Goal: Task Accomplishment & Management: Manage account settings

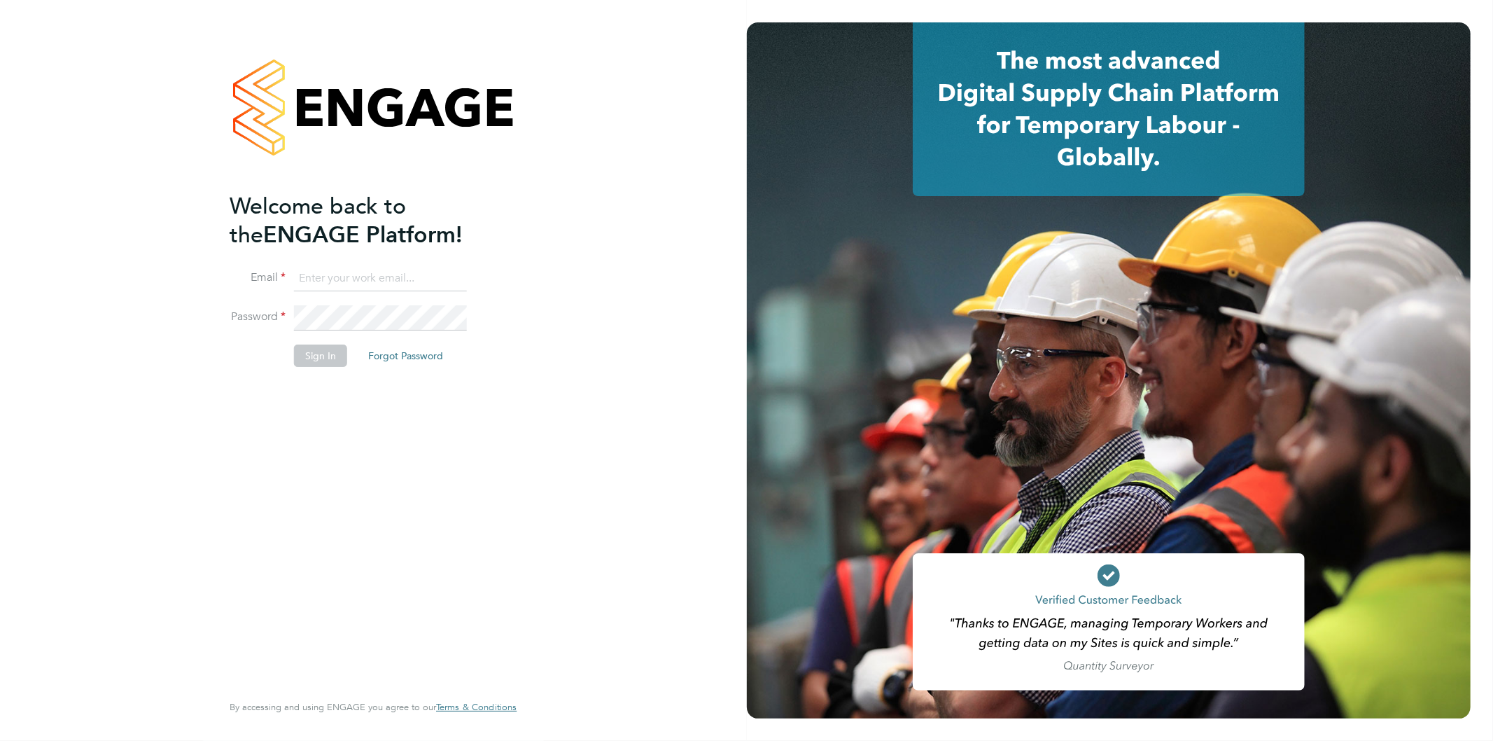
type input "Jo.morris@brightonandhovealbion.com"
click at [302, 369] on li "Sign In Forgot Password" at bounding box center [366, 362] width 273 height 36
click at [326, 355] on button "Sign In" at bounding box center [320, 355] width 53 height 22
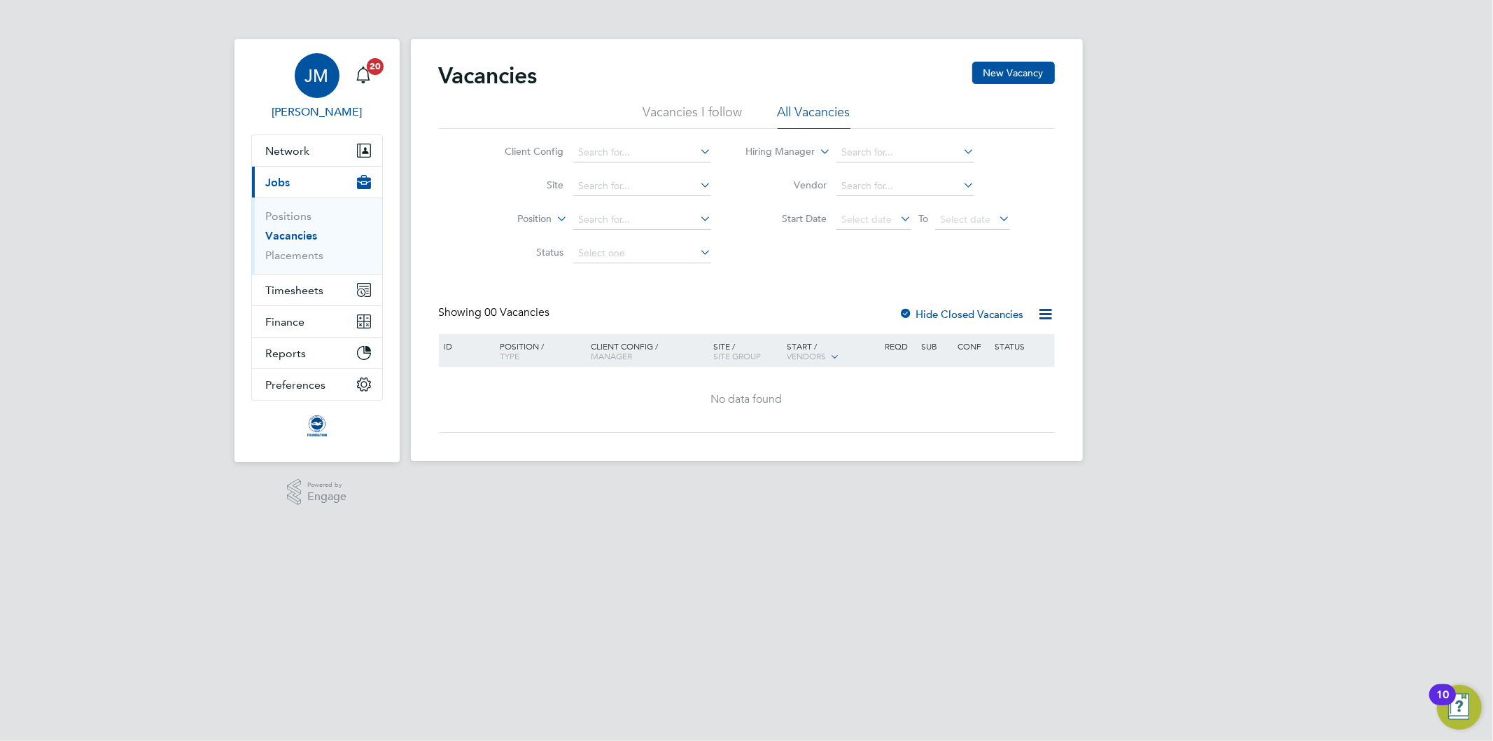
click at [319, 78] on span "JM" at bounding box center [317, 75] width 24 height 18
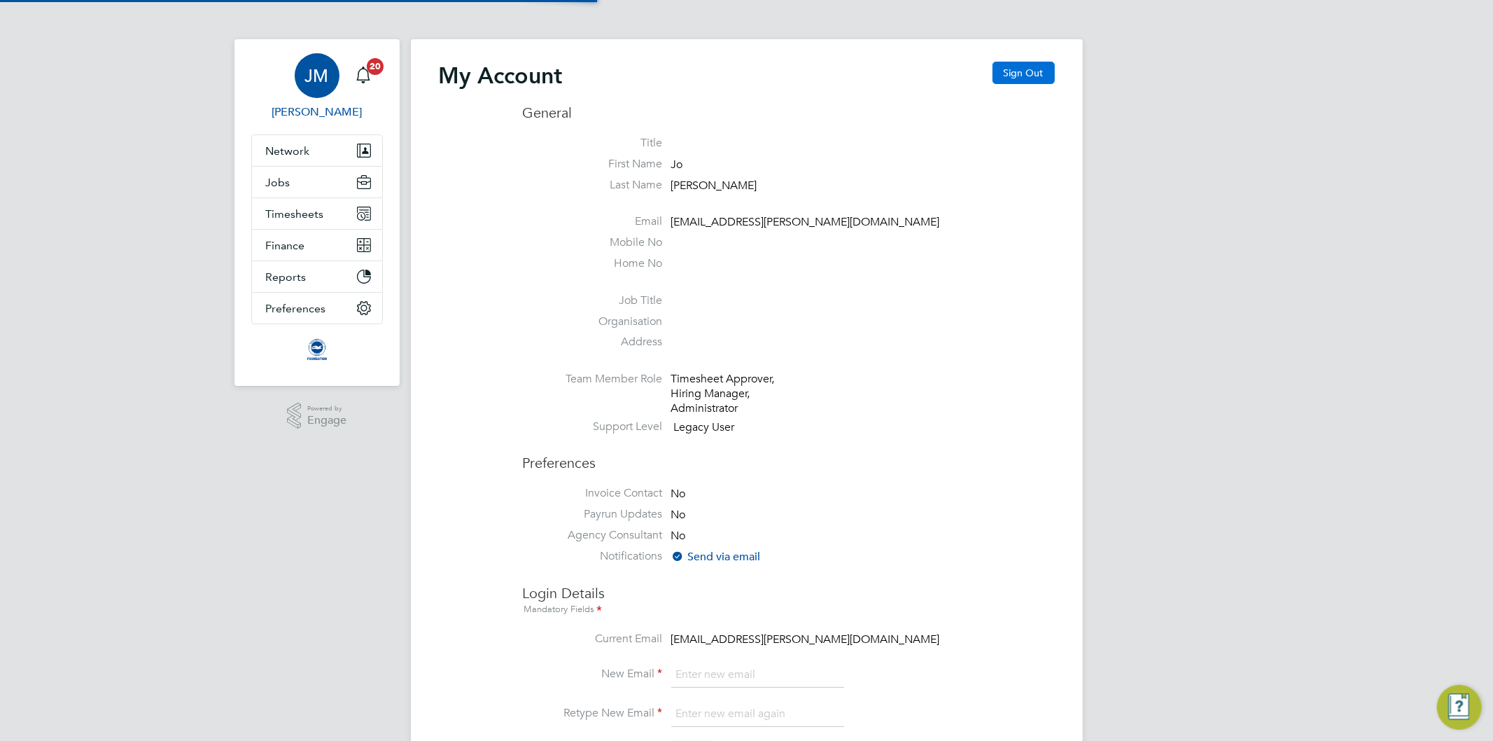
type input "[EMAIL_ADDRESS][PERSON_NAME][DOMAIN_NAME]"
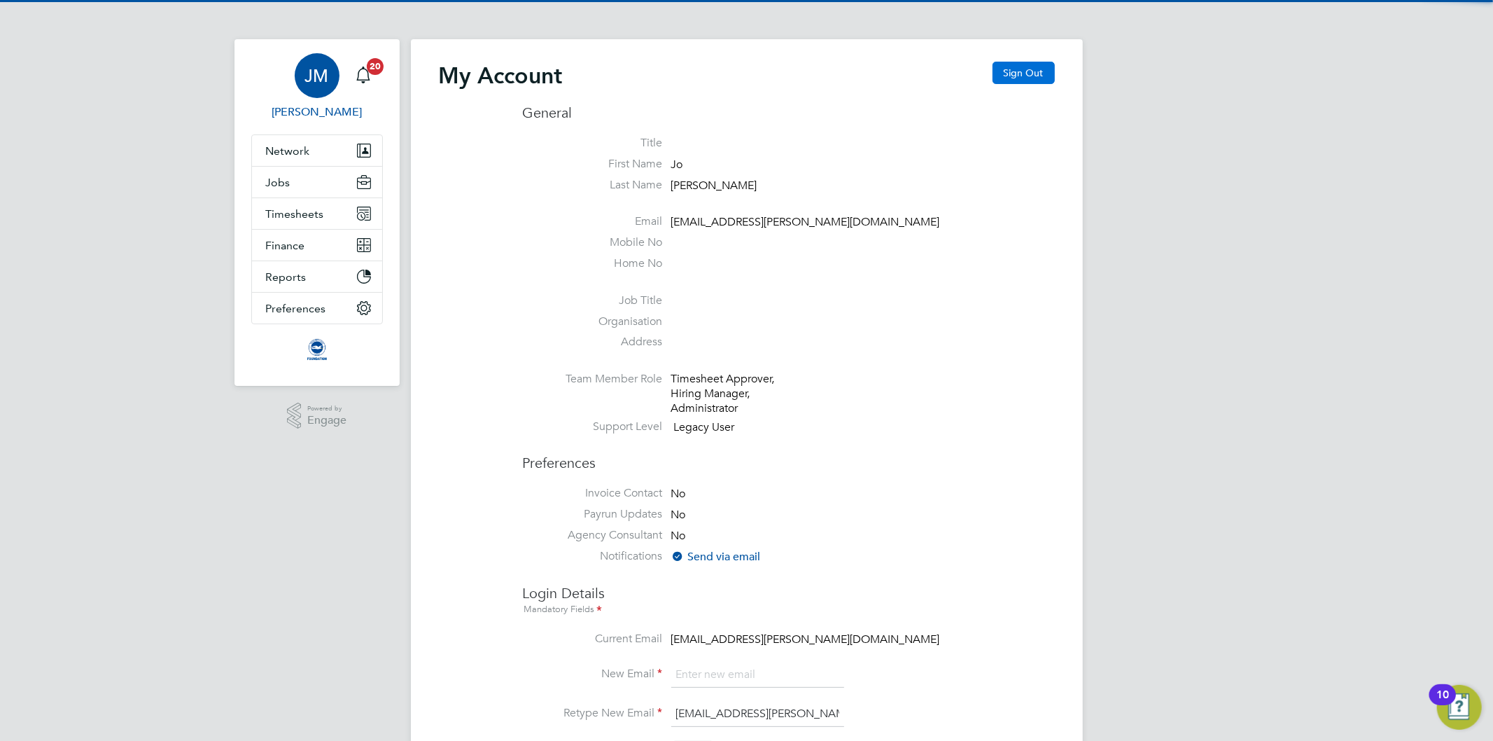
click at [1039, 73] on button "Sign Out" at bounding box center [1023, 73] width 62 height 22
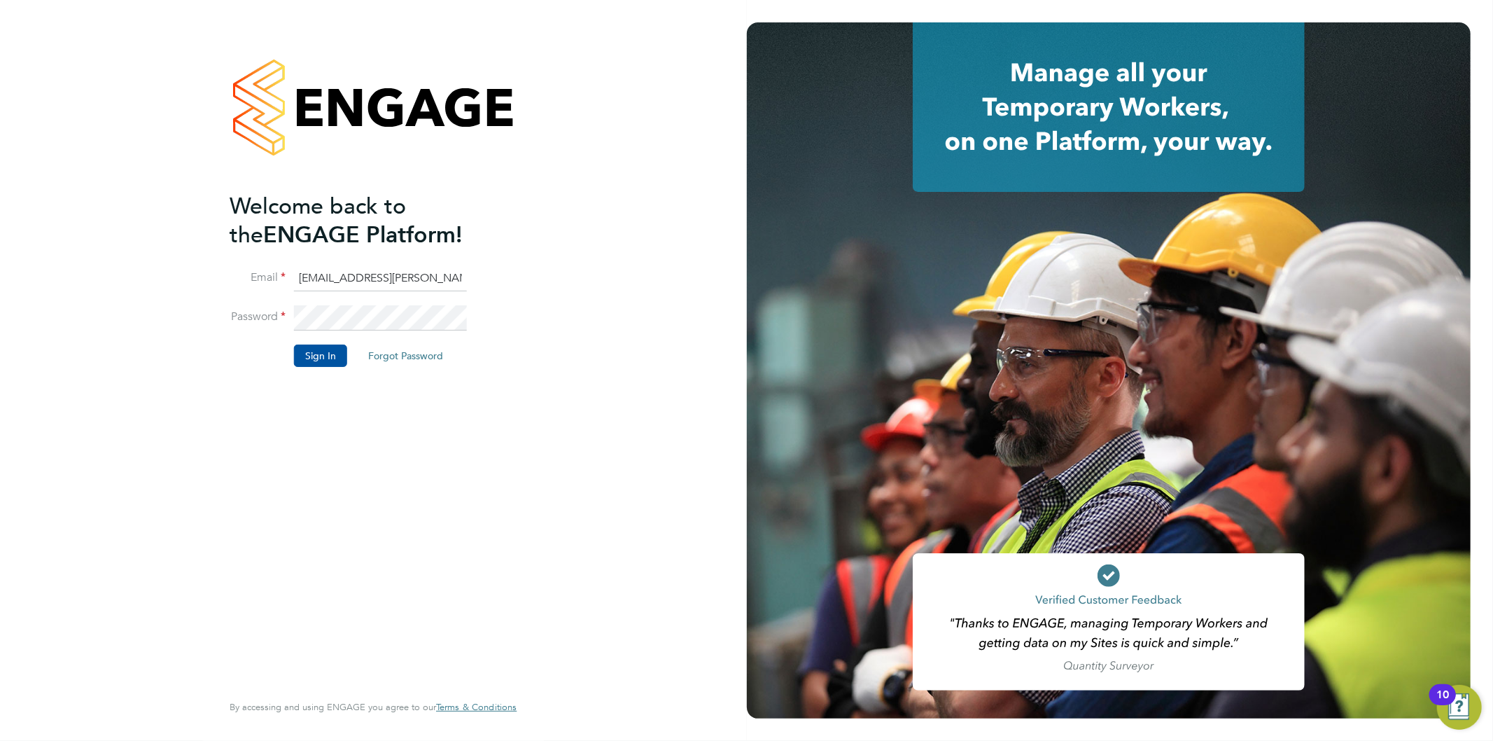
click at [365, 283] on input "[EMAIL_ADDRESS][PERSON_NAME][DOMAIN_NAME]" at bounding box center [380, 278] width 173 height 25
type input "[EMAIL_ADDRESS][PERSON_NAME][DOMAIN_NAME]"
click at [320, 353] on button "Sign In" at bounding box center [320, 355] width 53 height 22
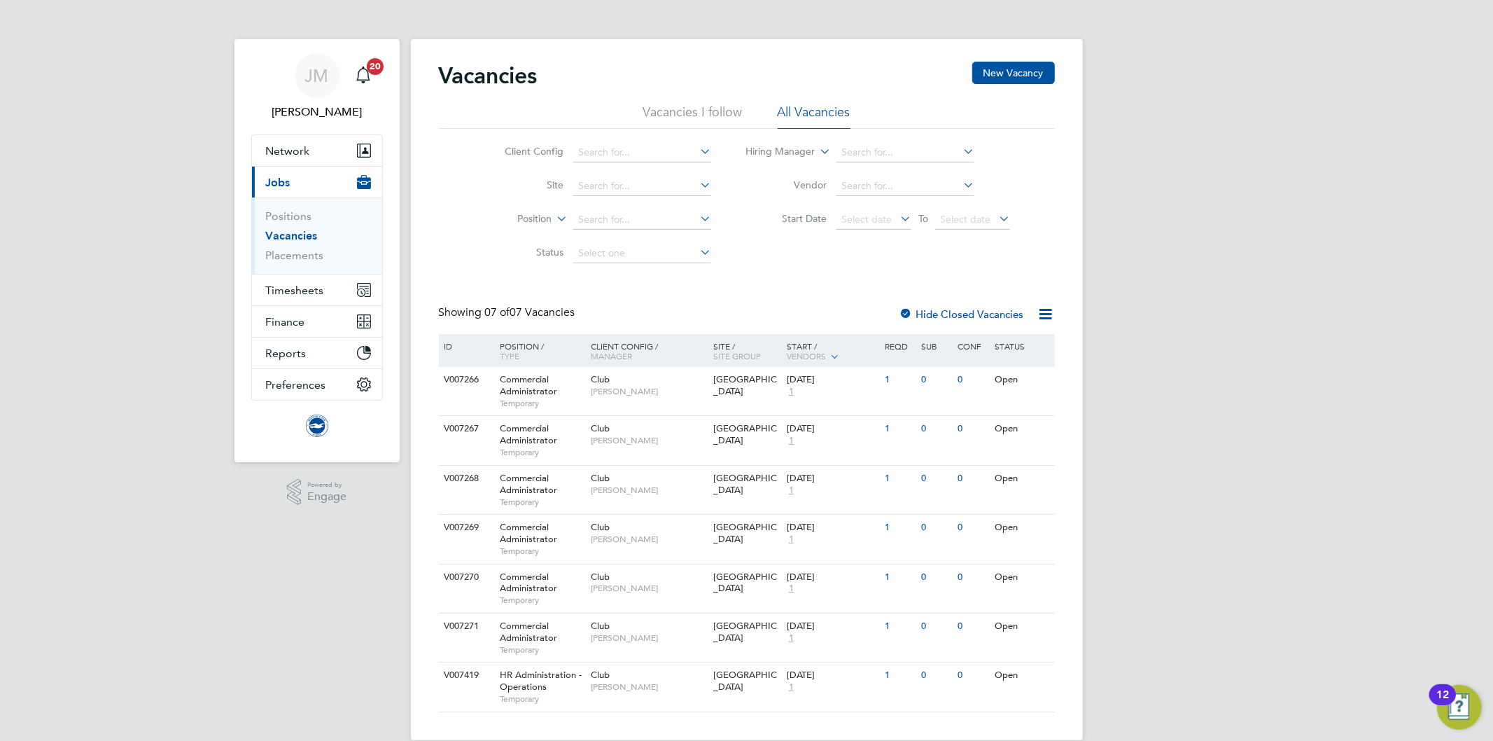
click at [904, 262] on div "Client Config Site Position Status Hiring Manager Vendor Start Date Select date…" at bounding box center [747, 199] width 616 height 141
click at [635, 152] on input at bounding box center [642, 153] width 138 height 20
click at [607, 171] on li "Club" at bounding box center [642, 171] width 139 height 19
type input "Club"
click at [554, 217] on icon at bounding box center [554, 215] width 0 height 13
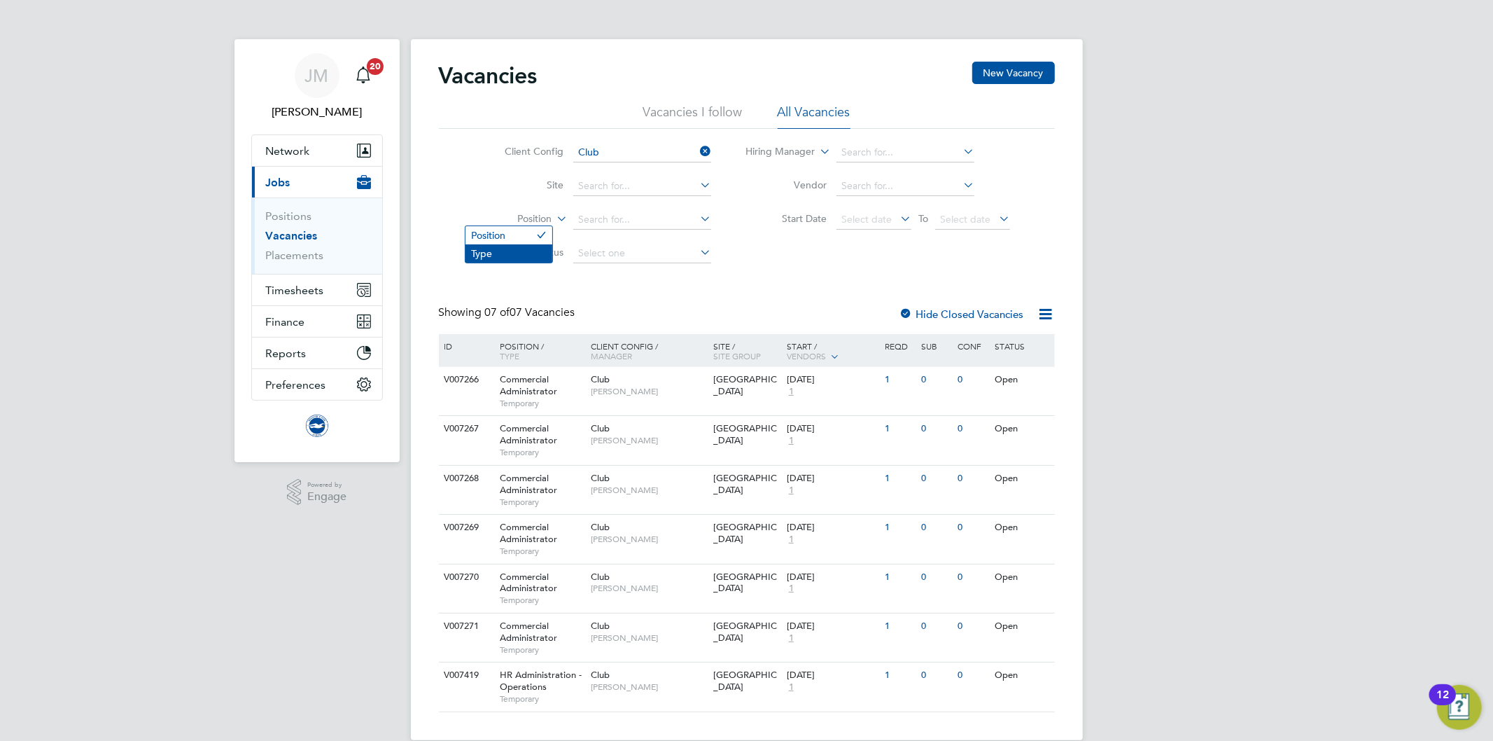
click at [520, 253] on li "Type" at bounding box center [508, 253] width 87 height 18
click at [554, 218] on icon at bounding box center [554, 215] width 0 height 13
click at [505, 234] on li "Position" at bounding box center [508, 235] width 87 height 18
click at [817, 148] on icon at bounding box center [817, 147] width 0 height 13
drag, startPoint x: 792, startPoint y: 239, endPoint x: 742, endPoint y: 227, distance: 50.9
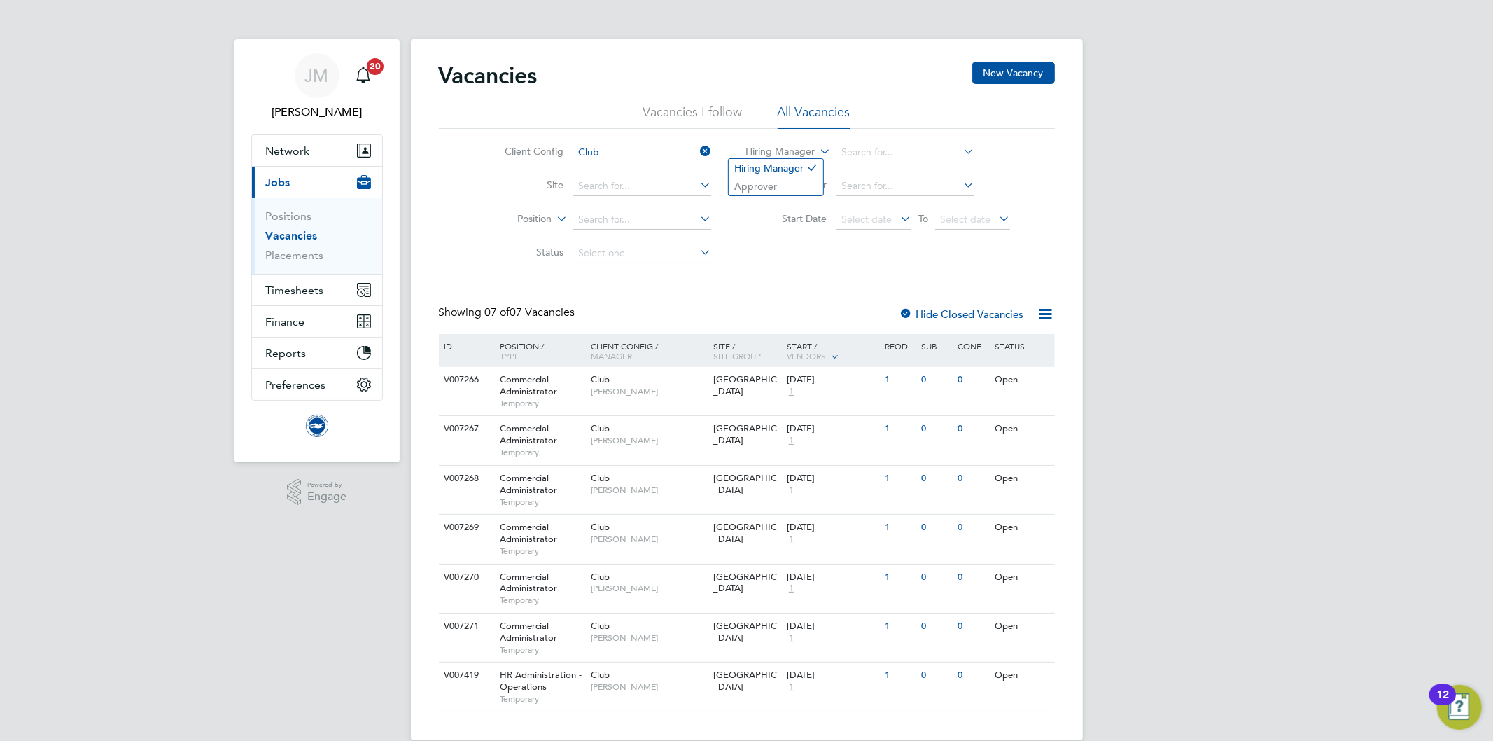
click at [791, 238] on div "Client Config Club Site Position Status Hiring Manager Vendor Start Date Select…" at bounding box center [747, 199] width 616 height 141
click at [288, 249] on link "Placements" at bounding box center [295, 254] width 58 height 13
